Goal: Task Accomplishment & Management: Complete application form

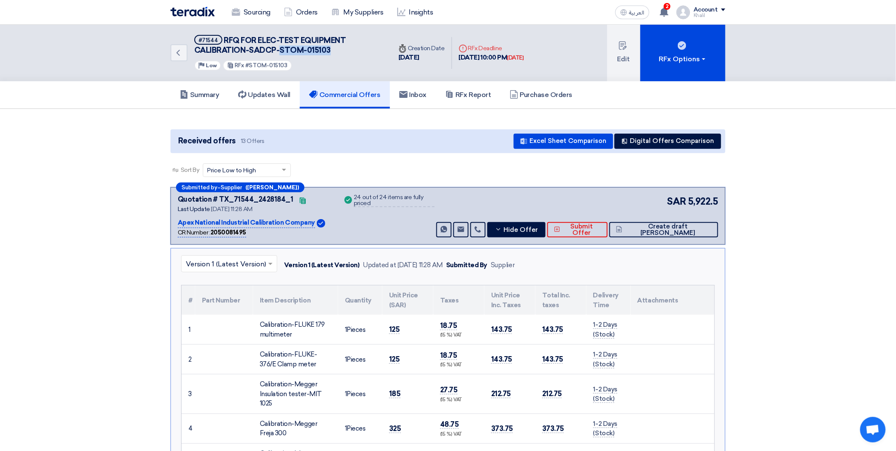
click at [252, 13] on link "Sourcing" at bounding box center [251, 12] width 52 height 19
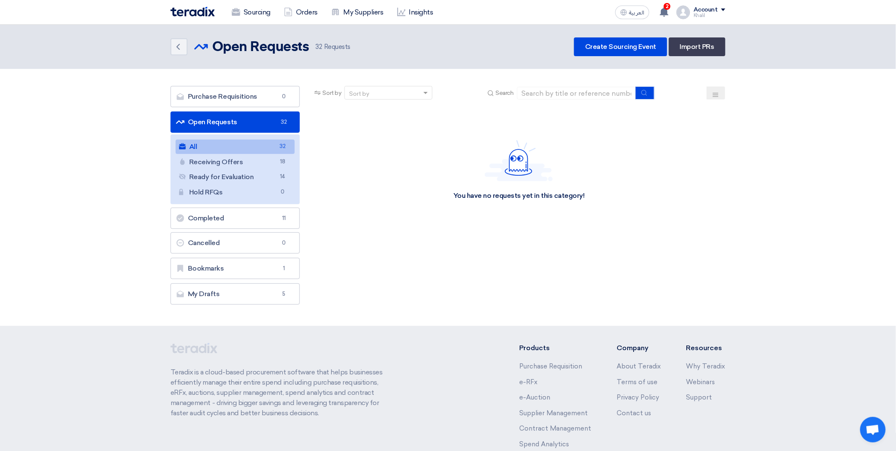
click at [258, 148] on link "All All 32" at bounding box center [235, 147] width 119 height 14
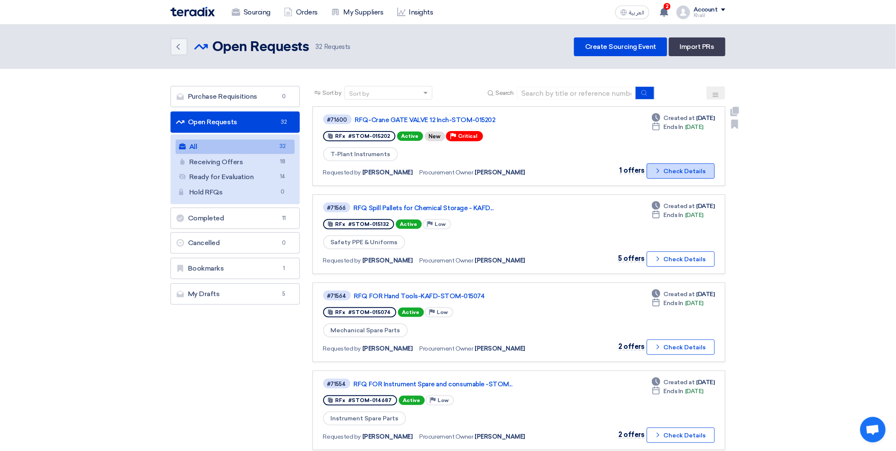
click at [654, 168] on button "Check details Check Details" at bounding box center [681, 170] width 68 height 15
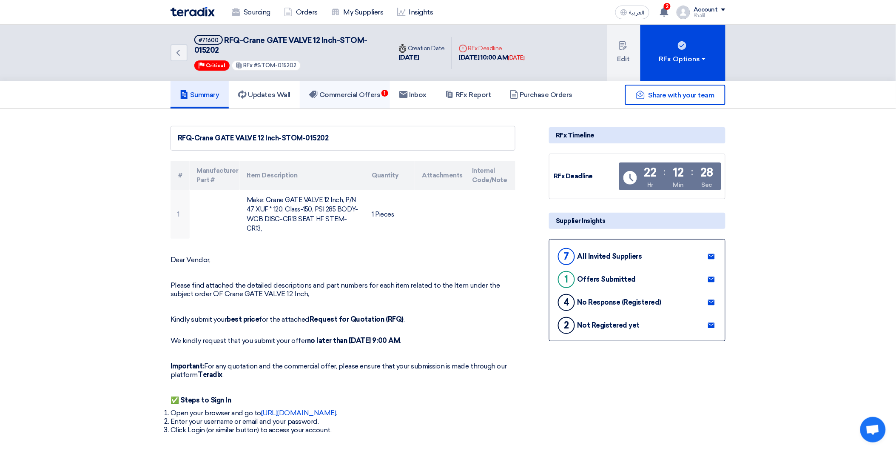
click at [367, 97] on h5 "Commercial Offers 1" at bounding box center [344, 95] width 71 height 9
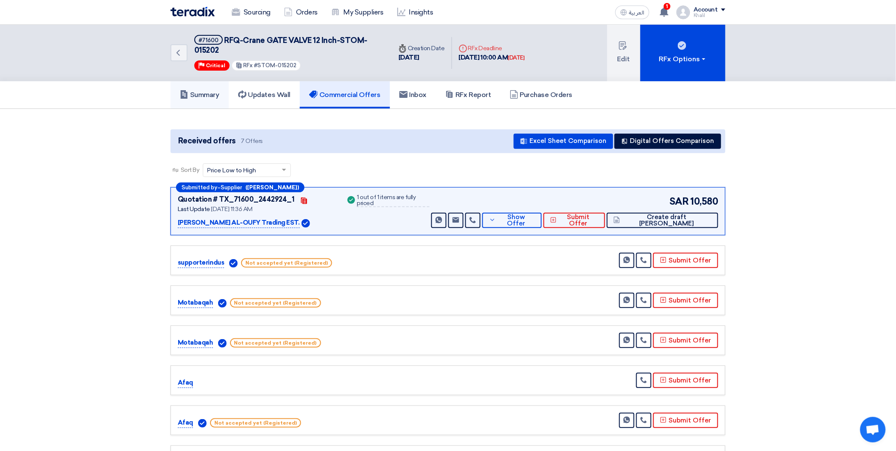
click at [194, 91] on h5 "Summary" at bounding box center [200, 95] width 40 height 9
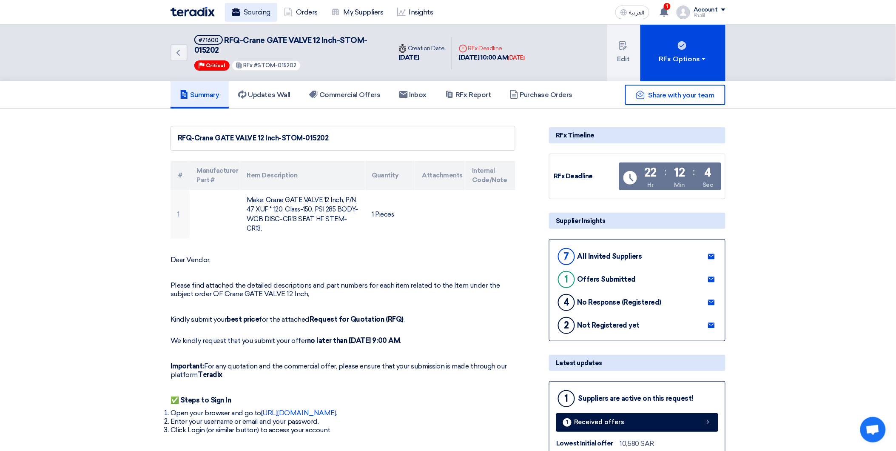
click at [254, 10] on link "Sourcing" at bounding box center [251, 12] width 52 height 19
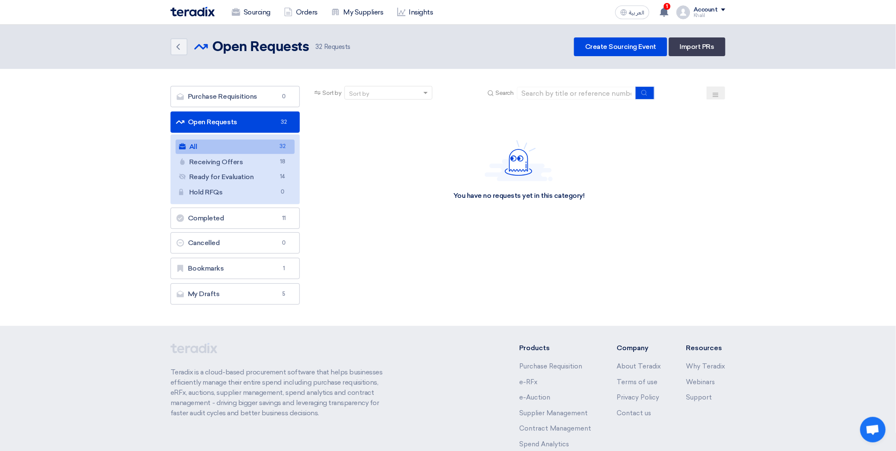
click at [264, 148] on link "All All 32" at bounding box center [235, 147] width 119 height 14
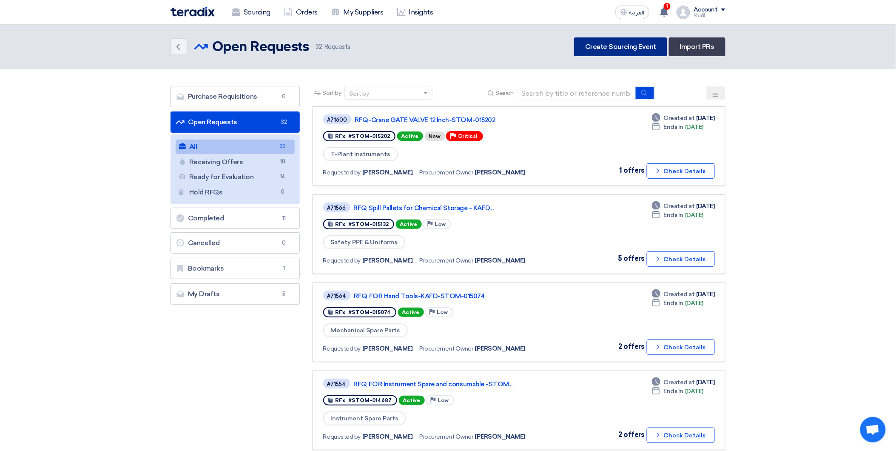
click at [608, 47] on link "Create Sourcing Event" at bounding box center [620, 46] width 93 height 19
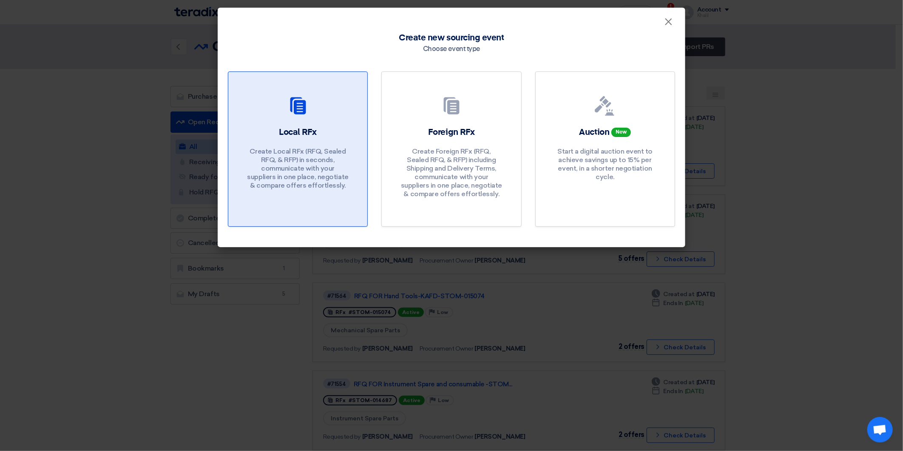
click at [313, 132] on h2 "Local RFx" at bounding box center [298, 132] width 38 height 12
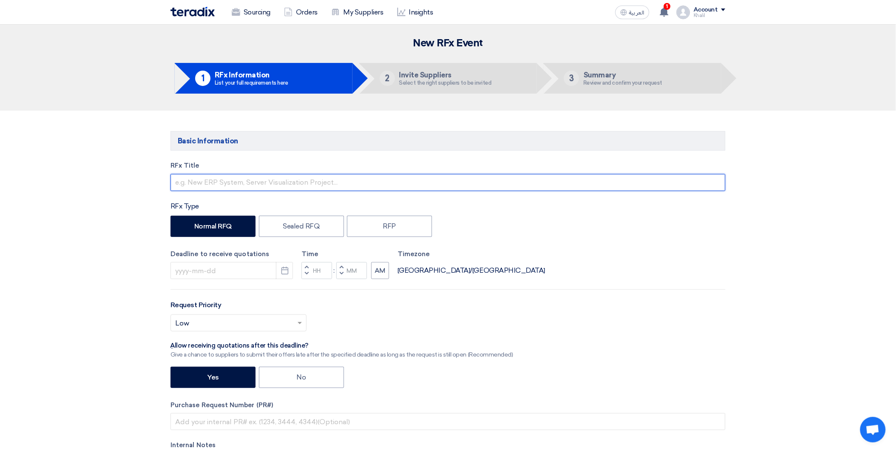
click at [278, 183] on input "text" at bounding box center [448, 182] width 555 height 17
paste input "STOM-015203"
paste input "Tools"
drag, startPoint x: 241, startPoint y: 181, endPoint x: 194, endPoint y: 182, distance: 47.6
click at [194, 182] on input "RFQ-STOM-015203-Tools-" at bounding box center [448, 182] width 555 height 17
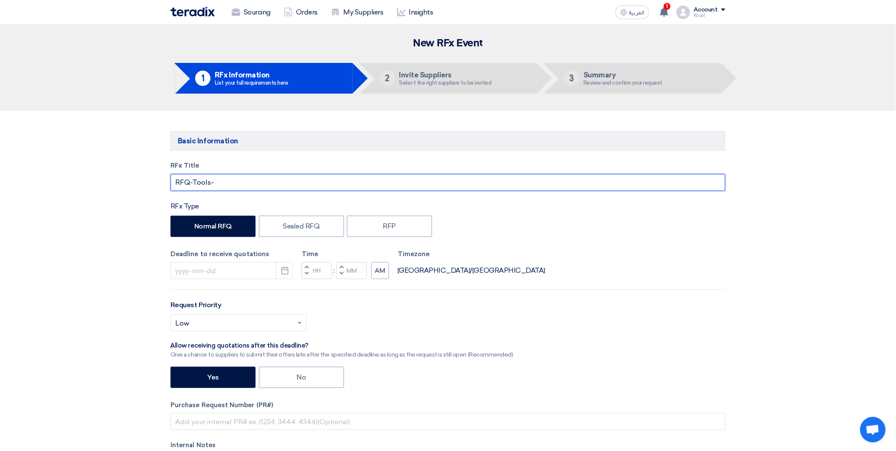
click at [239, 185] on input "RFQ-Tools-" at bounding box center [448, 182] width 555 height 17
paste input "STOM-015203-"
click at [214, 181] on input "RFQ-Tools-STOM-015203" at bounding box center [448, 182] width 555 height 17
paste input "ADCPS"
type input "RFQ-Tools-SADCP-STOM-015203"
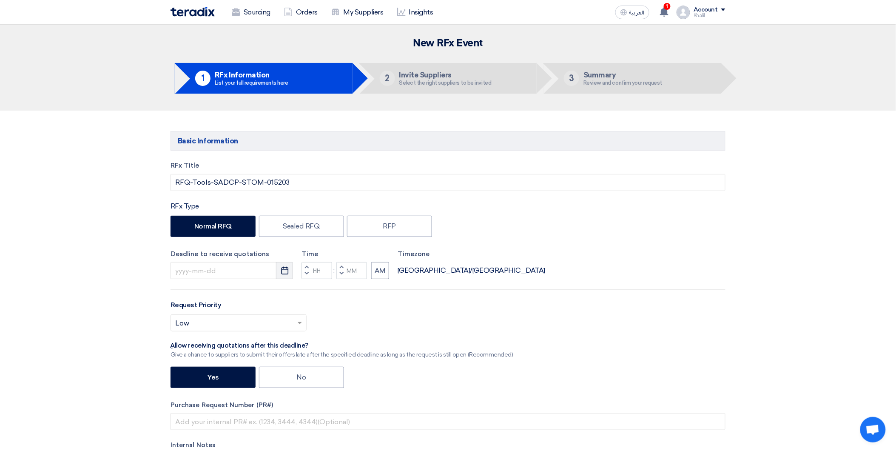
click at [285, 276] on button "Pick a date" at bounding box center [284, 270] width 17 height 17
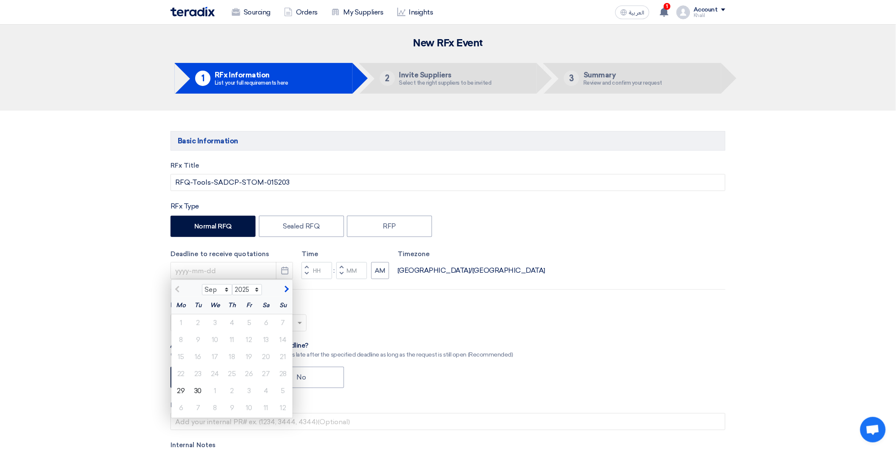
click at [282, 291] on button "button" at bounding box center [286, 288] width 14 height 9
select select "10"
click at [214, 322] on div "1" at bounding box center [215, 322] width 17 height 17
type input "[DATE]"
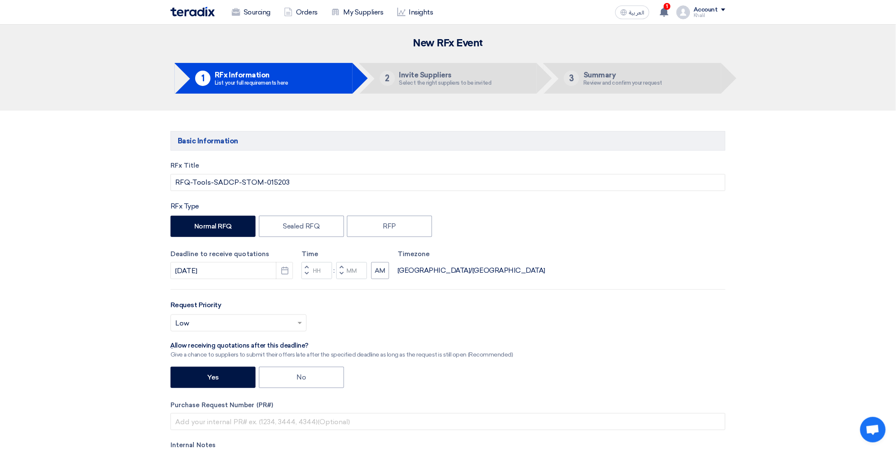
click at [592, 342] on div "RFx Title RFQ-Tools-SADCP-STOM-015203 RFx Type Normal RFQ Sealed RFQ RFP Deadli…" at bounding box center [448, 333] width 568 height 344
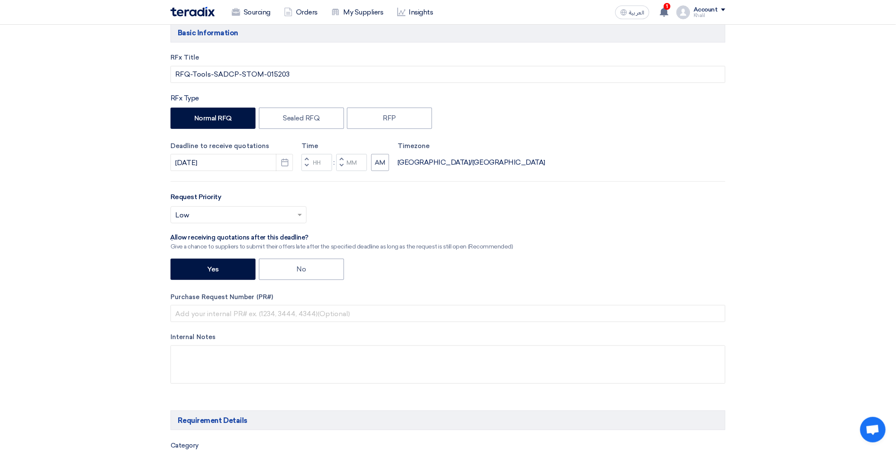
scroll to position [94, 0]
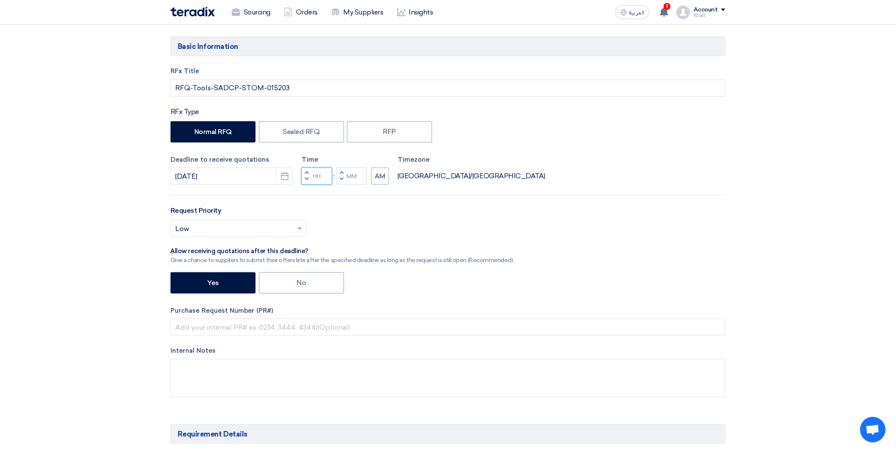
click at [318, 177] on input "Hours" at bounding box center [317, 176] width 31 height 17
type input "10"
click at [353, 178] on input "Minutes" at bounding box center [351, 176] width 31 height 17
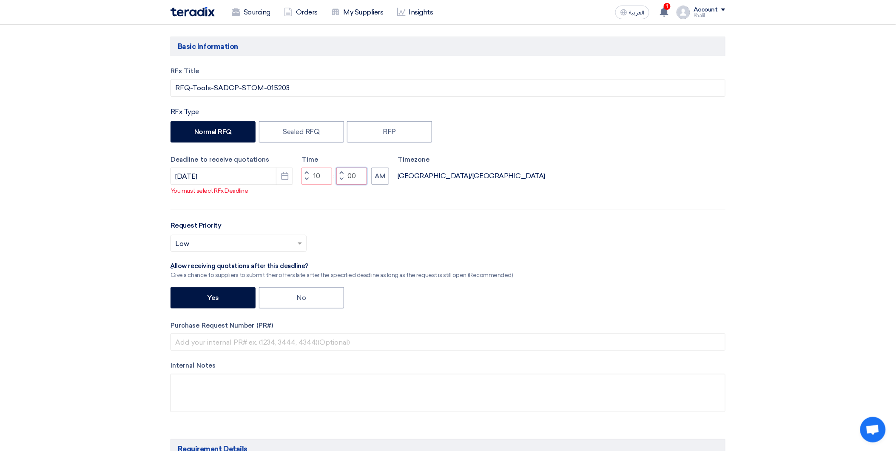
type input "00"
click at [439, 202] on div "RFx Title RFQ-Tools-SADCP-STOM-015203 RFx Type Normal RFQ Sealed RFQ RFP Deadli…" at bounding box center [448, 245] width 568 height 359
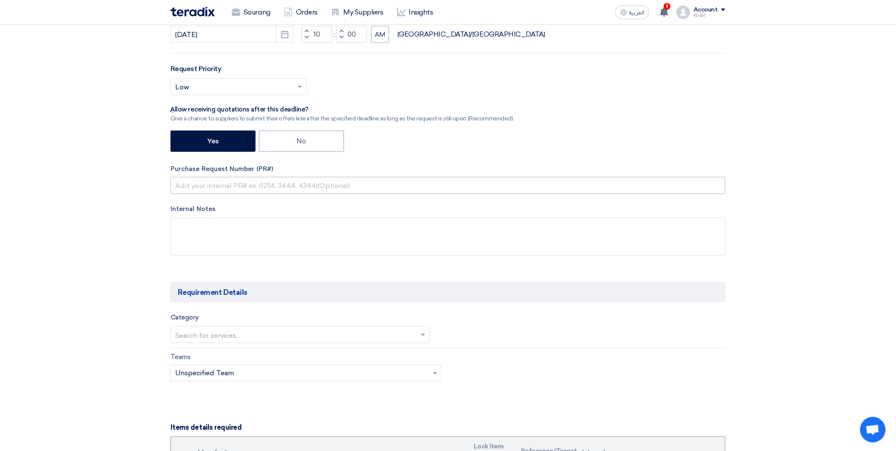
scroll to position [47, 0]
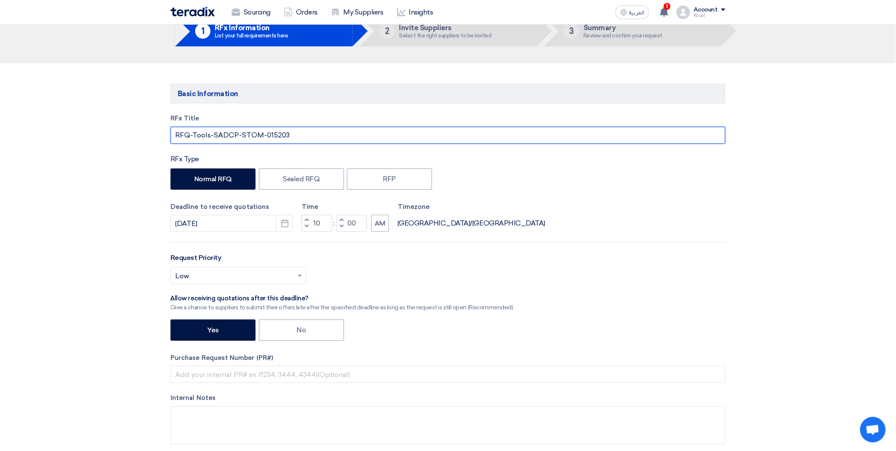
drag, startPoint x: 294, startPoint y: 136, endPoint x: 240, endPoint y: 132, distance: 53.8
click at [240, 132] on input "RFQ-Tools-SADCP-STOM-015203" at bounding box center [448, 135] width 555 height 17
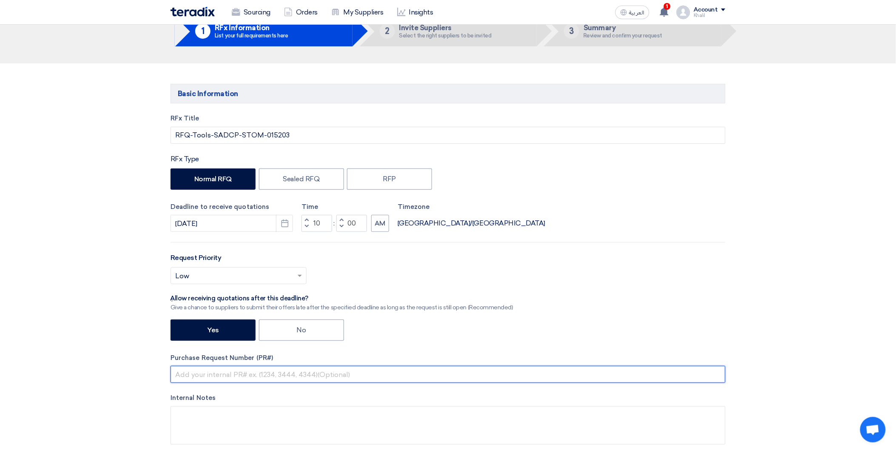
click at [257, 373] on input "text" at bounding box center [448, 374] width 555 height 17
paste input "STOM-015203"
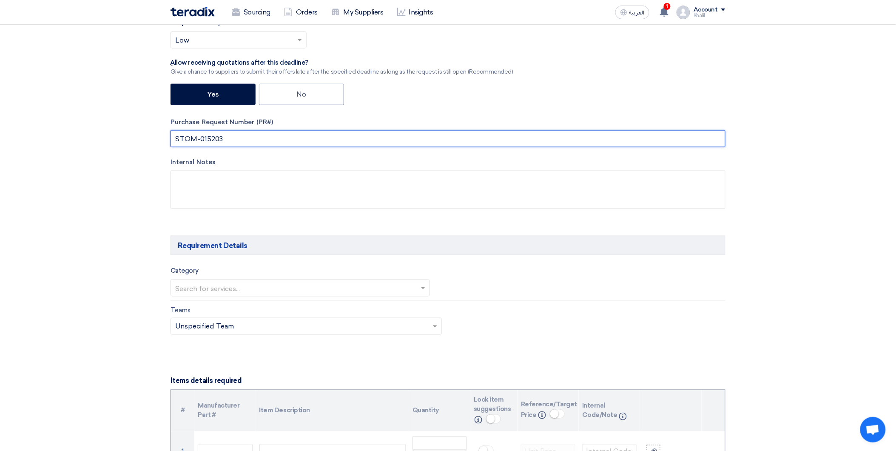
scroll to position [283, 0]
type input "STOM-015203"
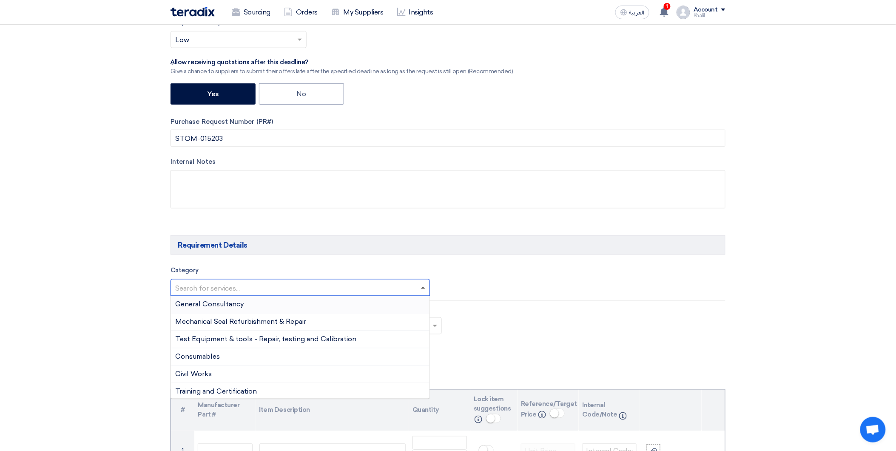
click at [421, 287] on span at bounding box center [423, 288] width 4 height 2
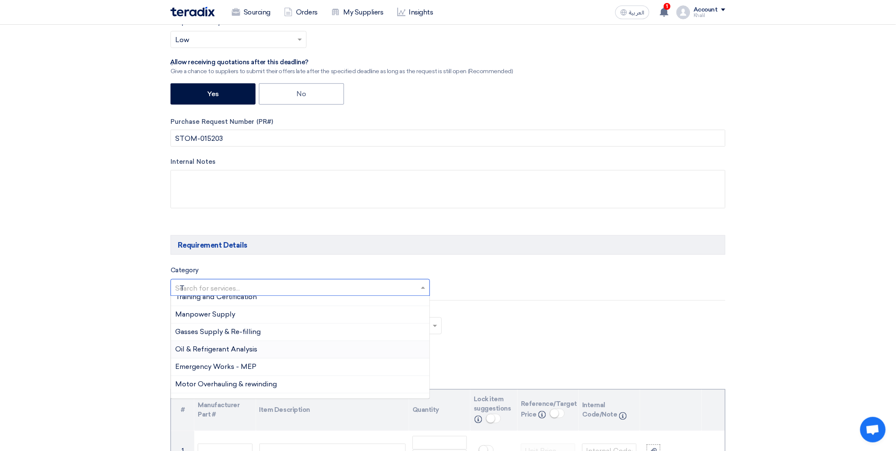
scroll to position [0, 0]
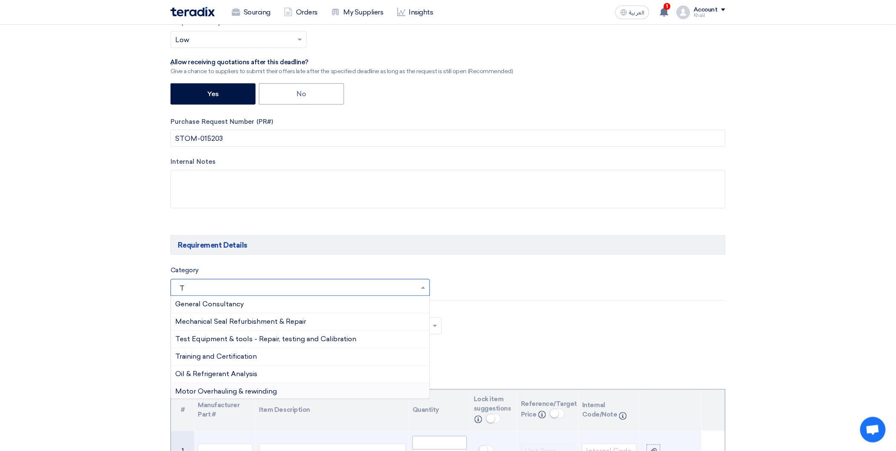
type input "T"
